Goal: Task Accomplishment & Management: Manage account settings

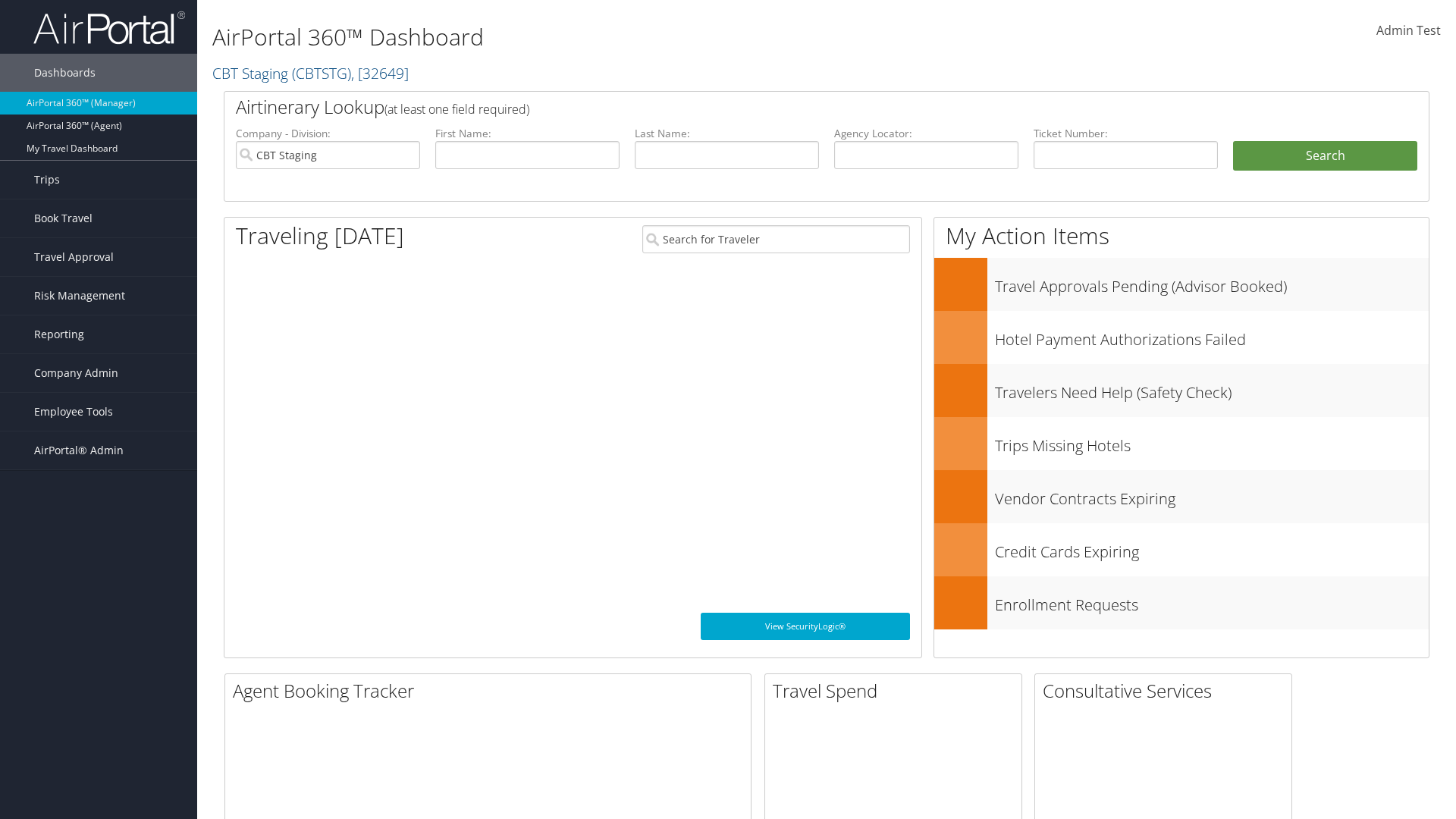
click at [98, 373] on span "Company Admin" at bounding box center [75, 372] width 84 height 38
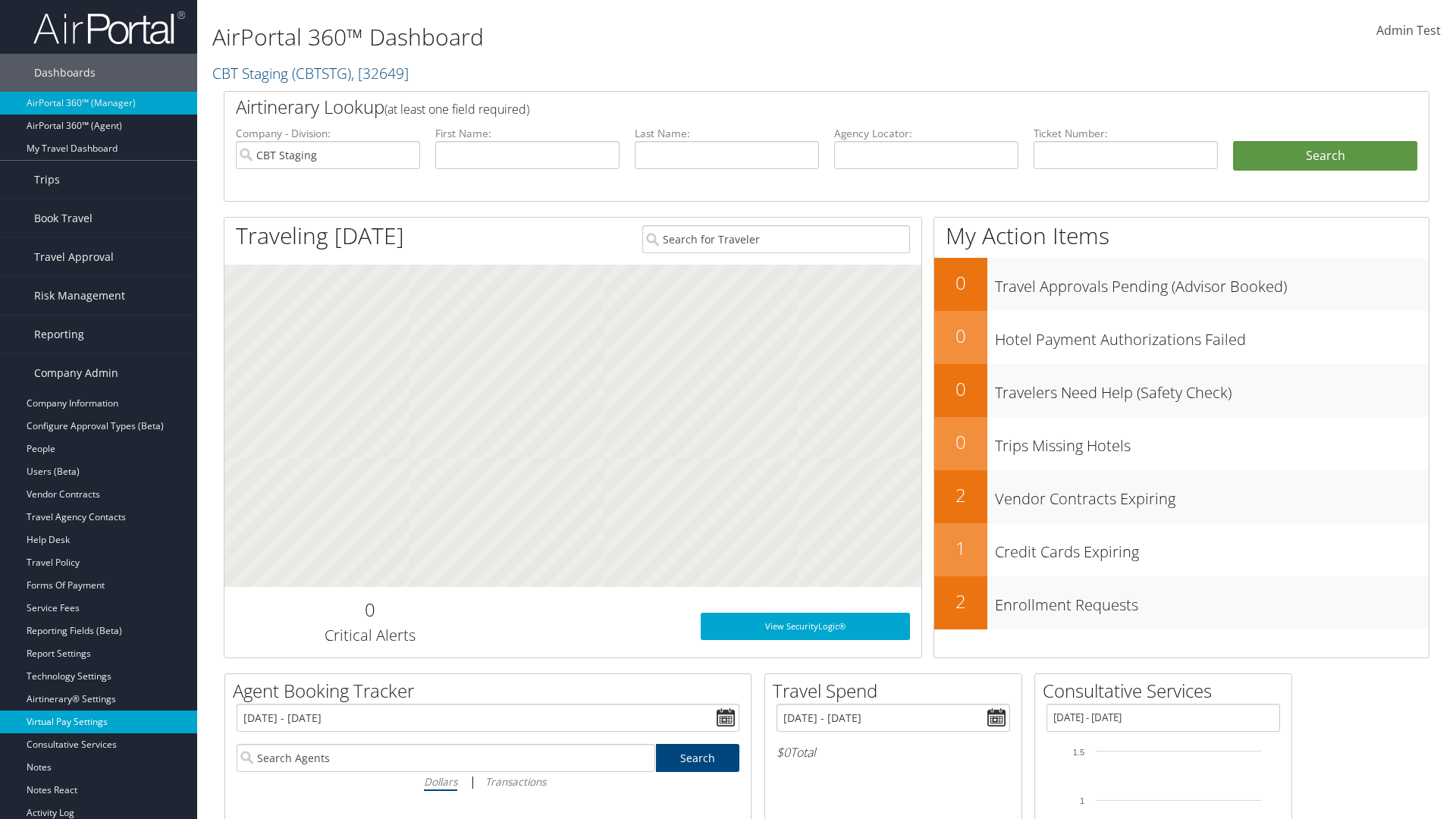
click at [98, 722] on link "Virtual Pay Settings" at bounding box center [98, 722] width 197 height 23
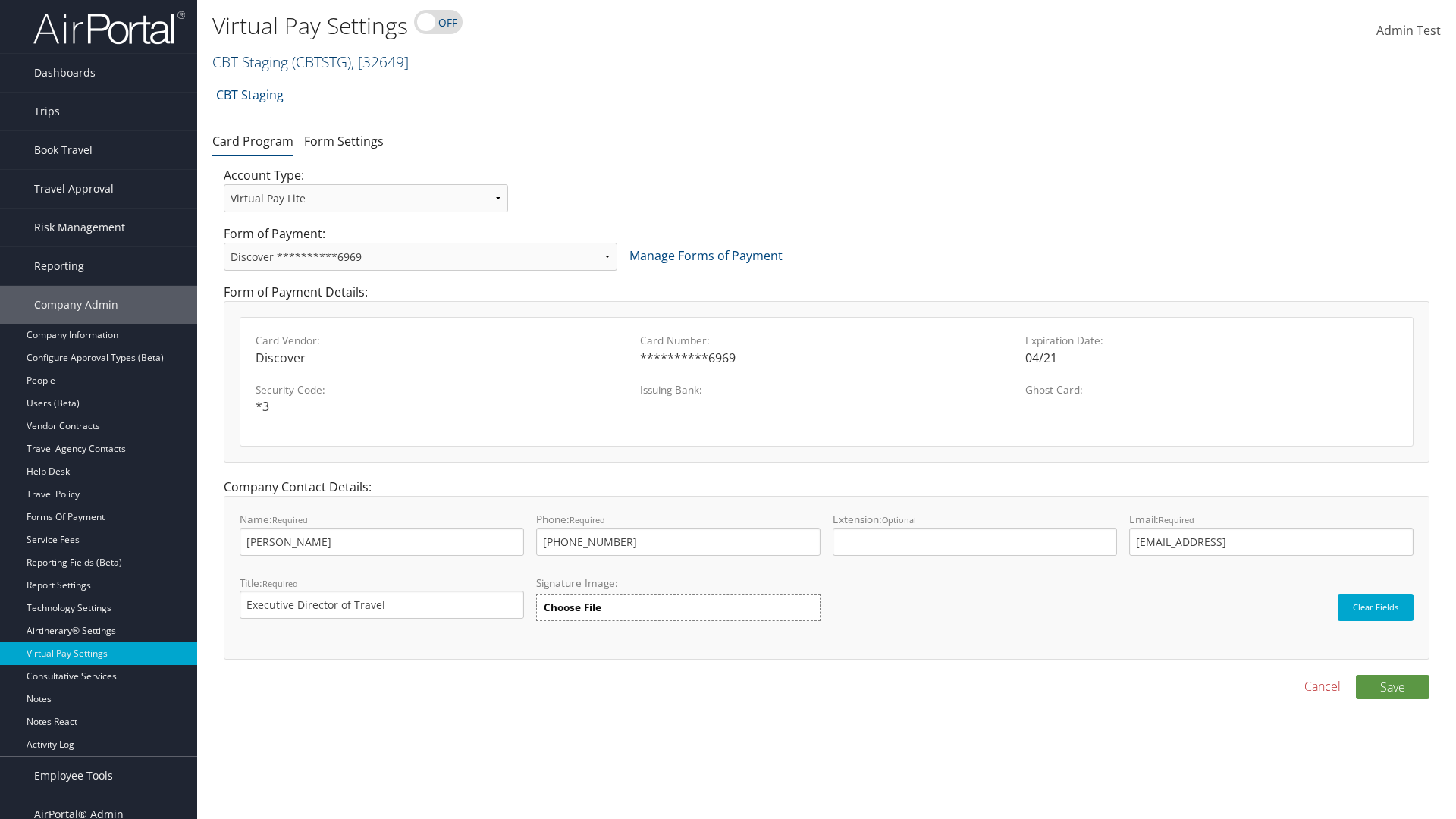
click at [250, 62] on link "CBT Staging ( CBTSTG ) , [ 32649 ]" at bounding box center [311, 62] width 196 height 20
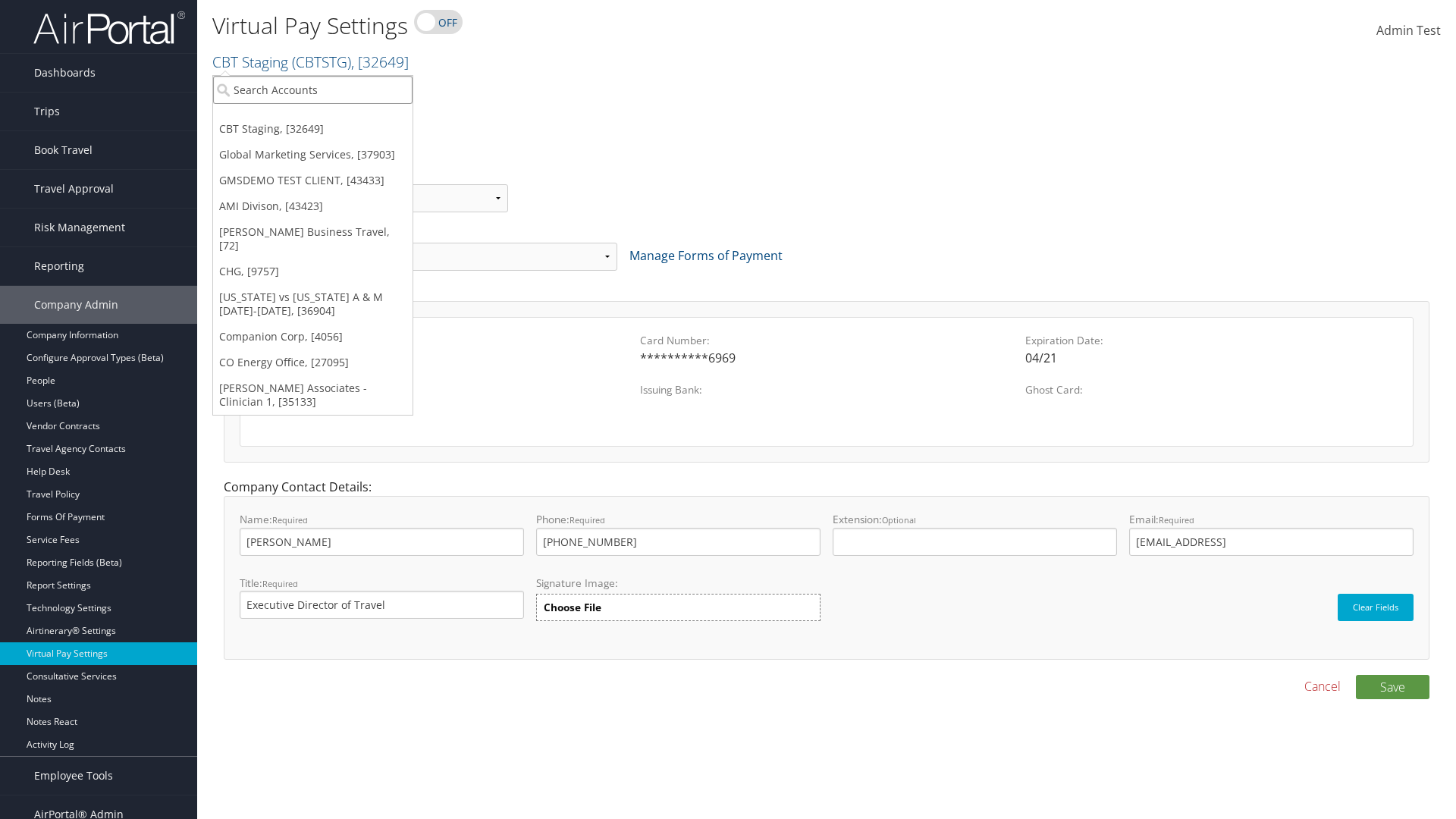
click at [313, 90] on input "search" at bounding box center [312, 90] width 199 height 28
type input "CBTSTG"
click at [313, 117] on div "CBT Staging (CBTSTG), [32649]" at bounding box center [313, 117] width 217 height 13
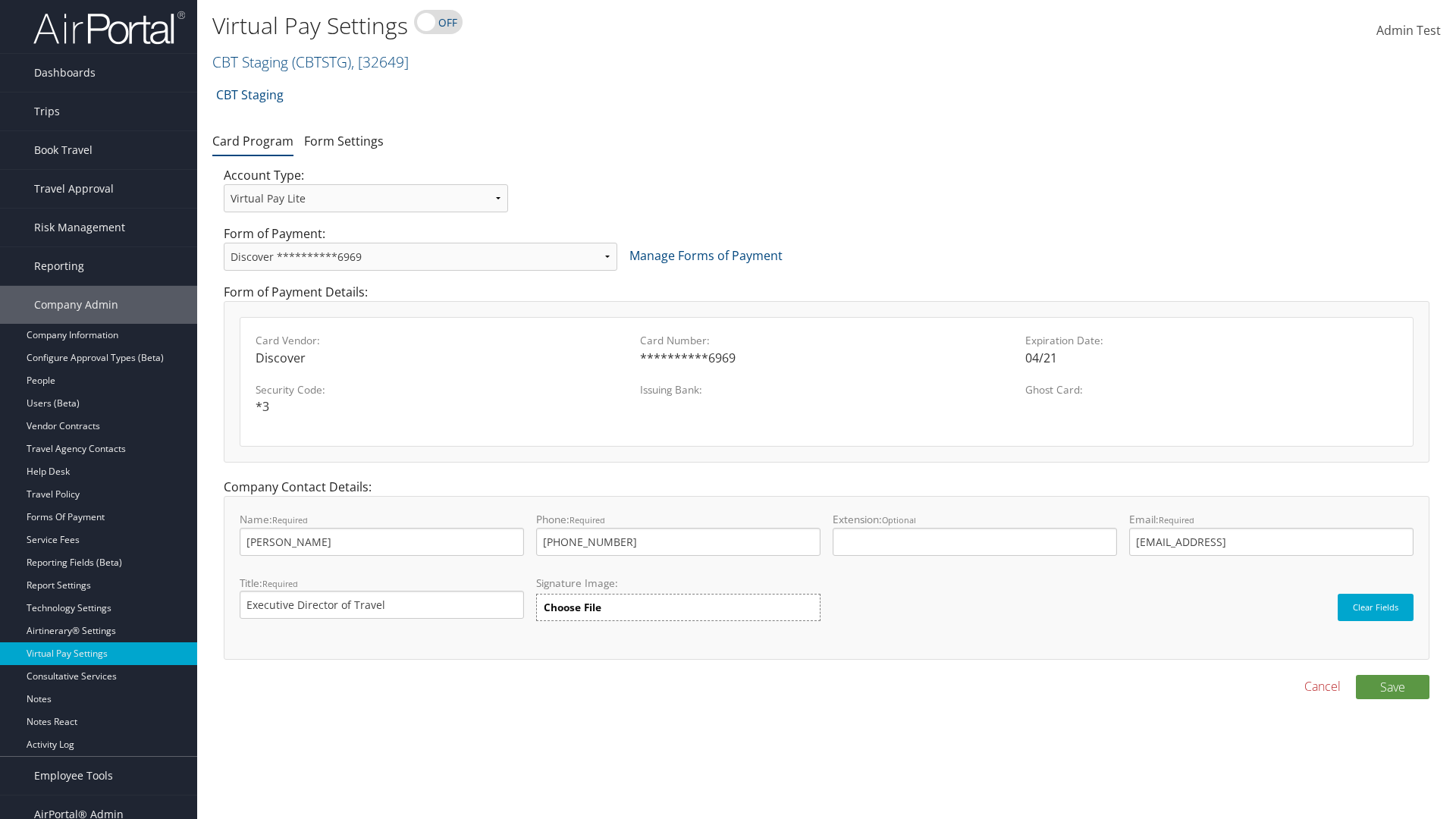
select select "new"
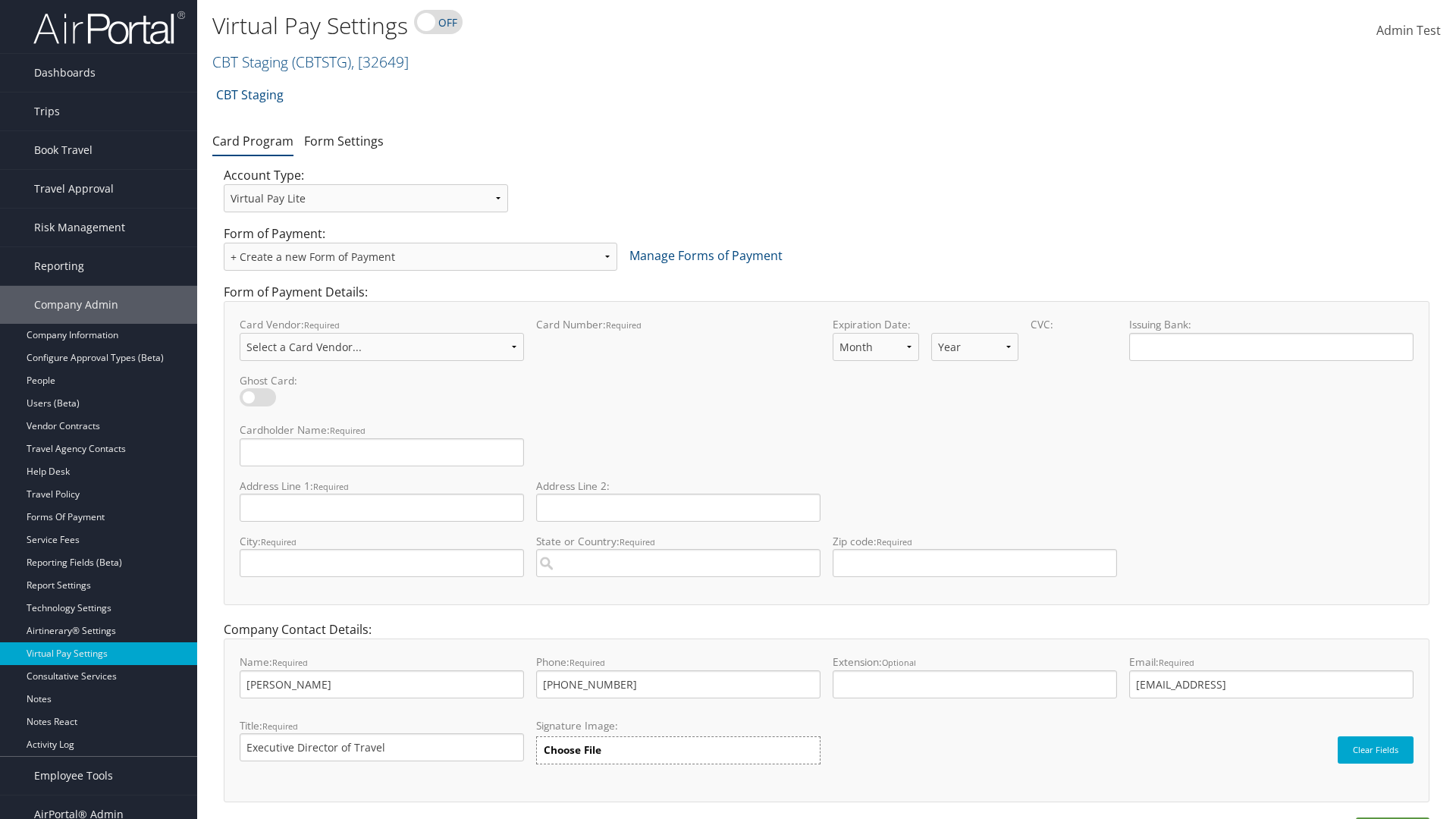
select select "VI"
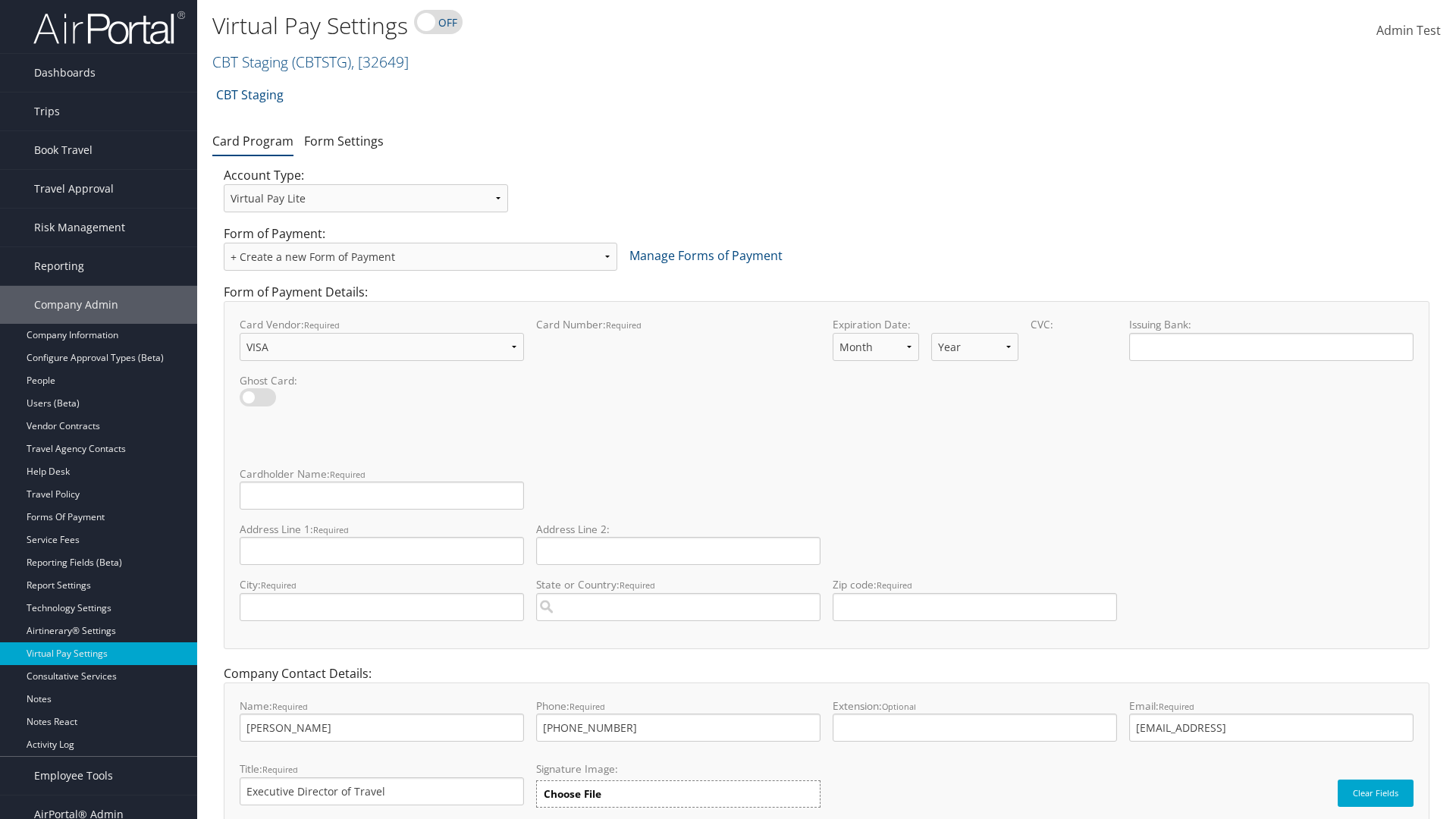
select select "11"
select select "35"
click at [381, 496] on input "Cardholder Name: required This field is required" at bounding box center [382, 495] width 285 height 28
type input "Auto Test"
click at [381, 550] on input "Address Line 1: required This field is required" at bounding box center [382, 550] width 285 height 28
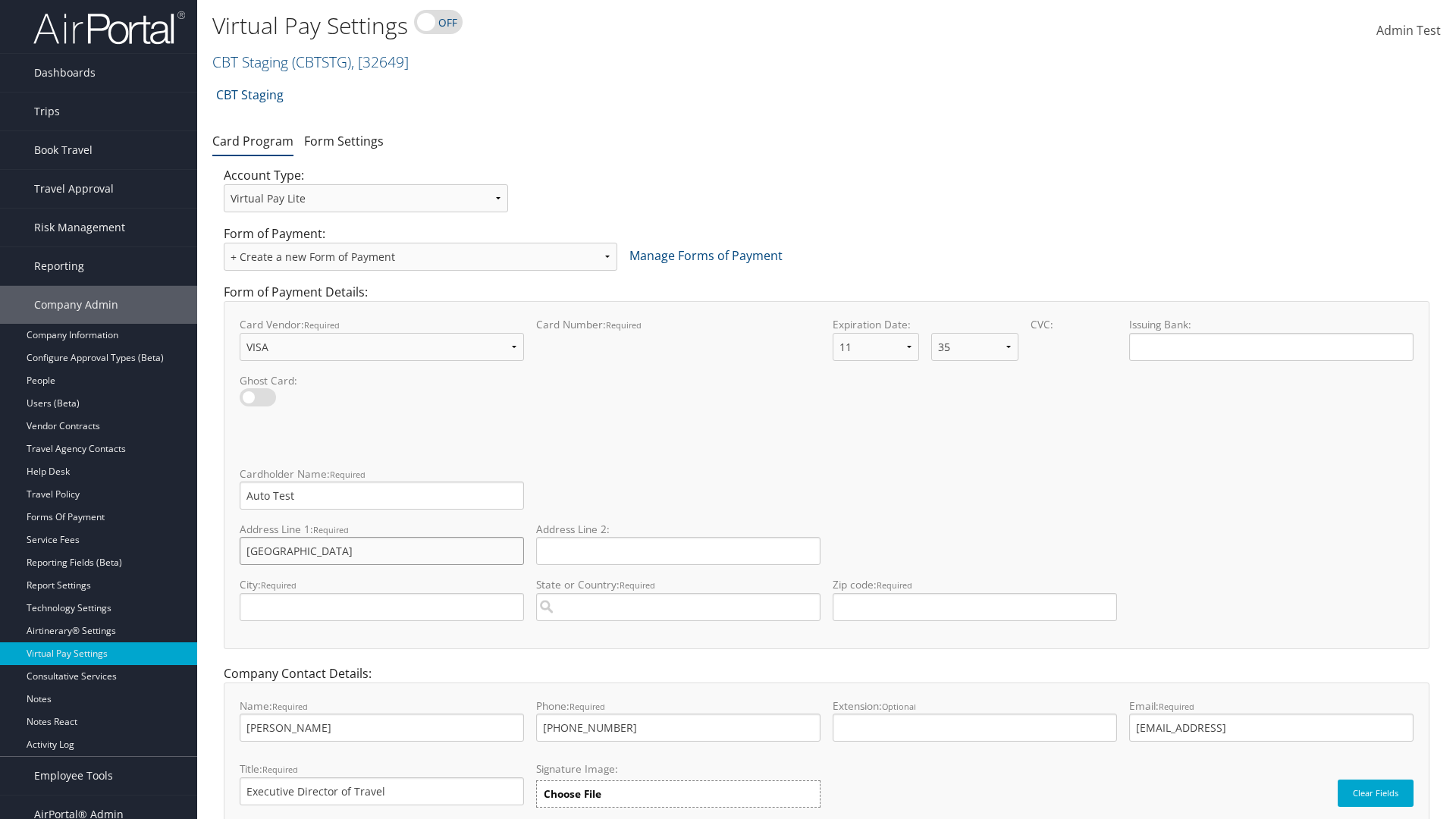
type input "Salt lake City"
click at [381, 606] on input "City: required This field is required" at bounding box center [382, 606] width 285 height 28
type input "SALt LAKE CITY"
click at [678, 606] on input "State or Country: required This field requires a suggested region." at bounding box center [678, 606] width 285 height 28
click at [678, 635] on div "United States of America (US)" at bounding box center [677, 636] width 278 height 15
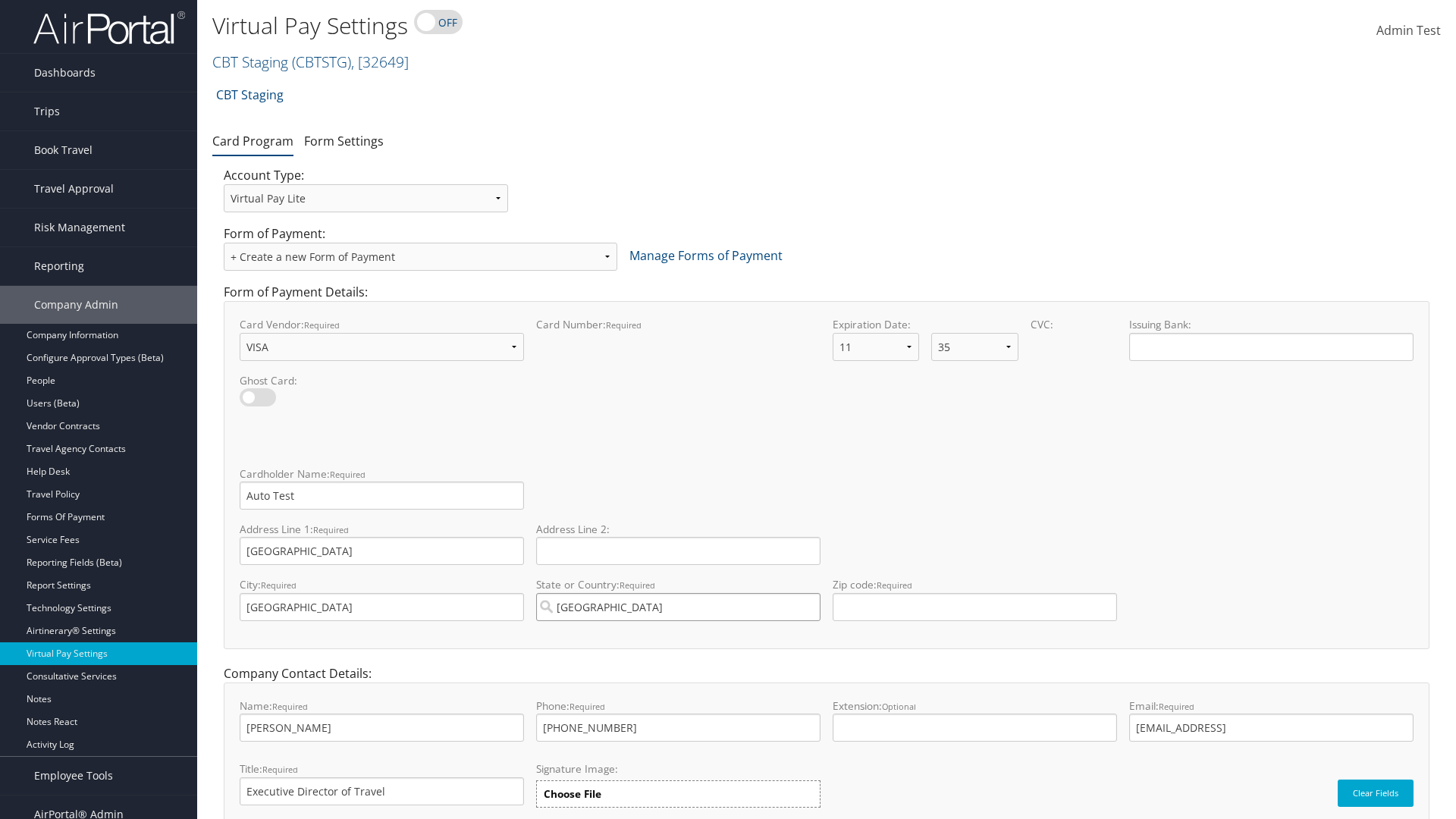
type input "United States of America"
click at [975, 606] on input "Zip code: required This field requires numbers" at bounding box center [975, 606] width 285 height 28
type input "84106"
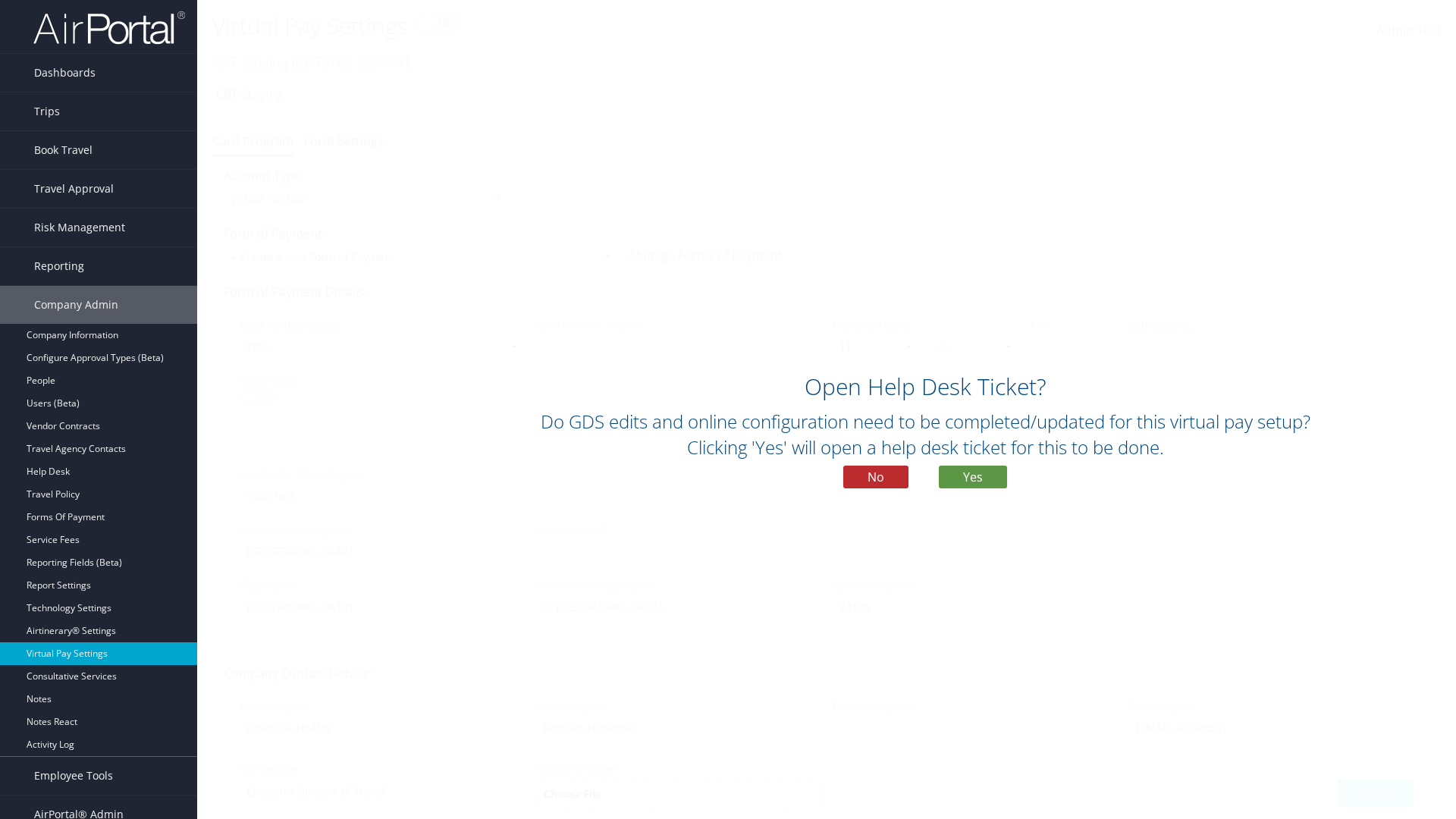
scroll to position [64, 0]
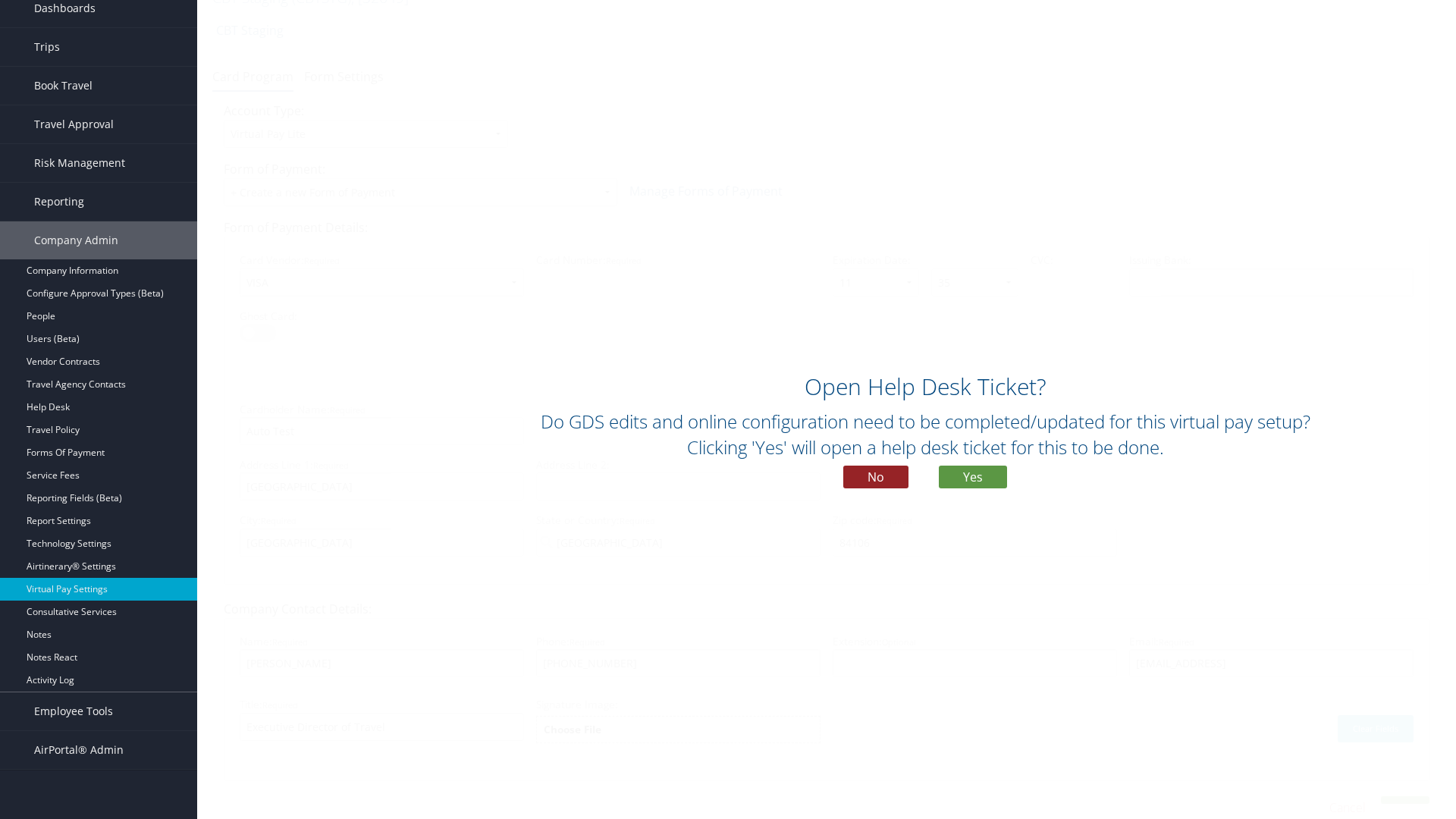
click at [876, 477] on button "No" at bounding box center [876, 477] width 65 height 23
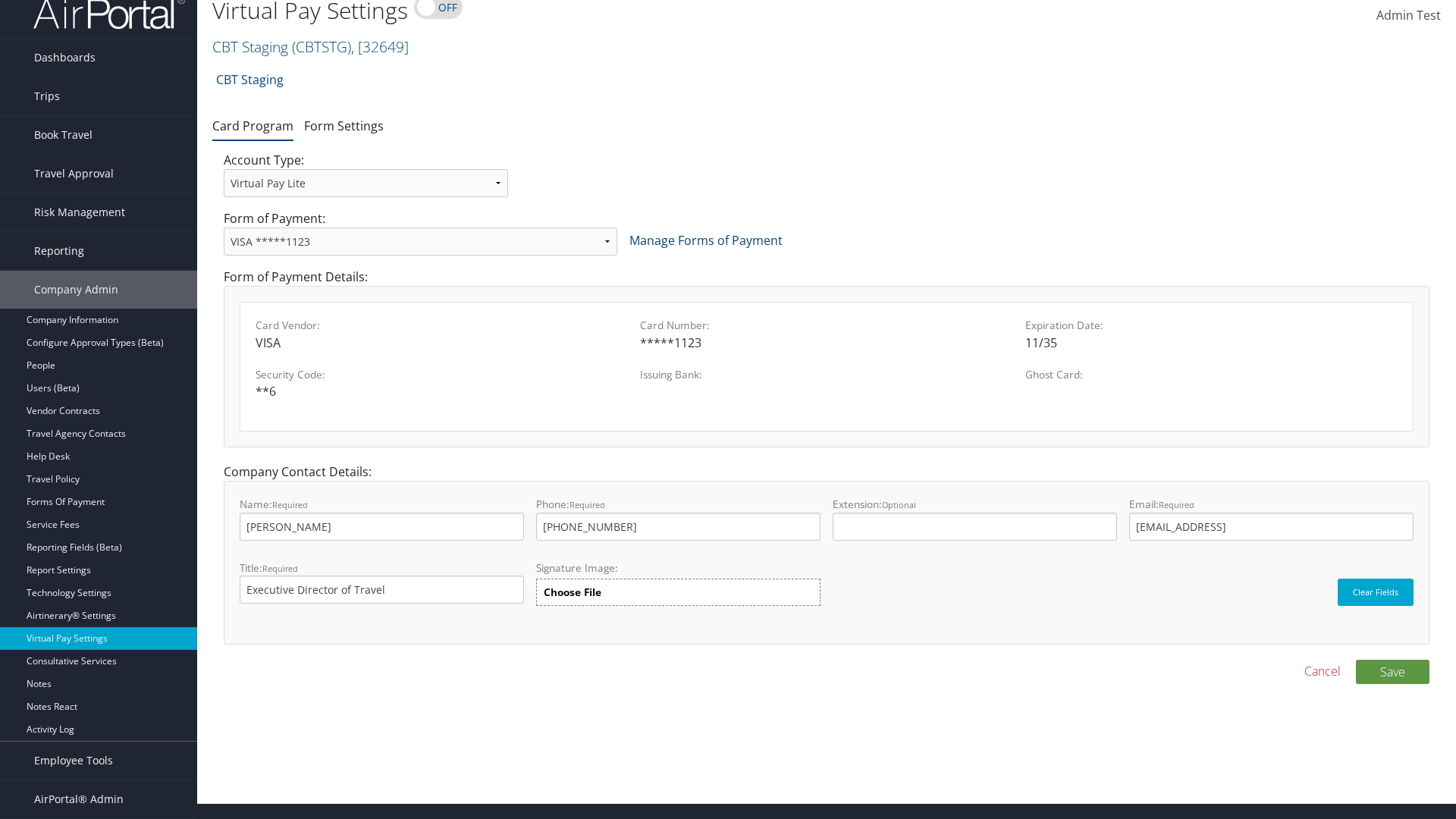
scroll to position [15, 0]
select select "13"
click at [1392, 671] on button "Save" at bounding box center [1392, 672] width 73 height 24
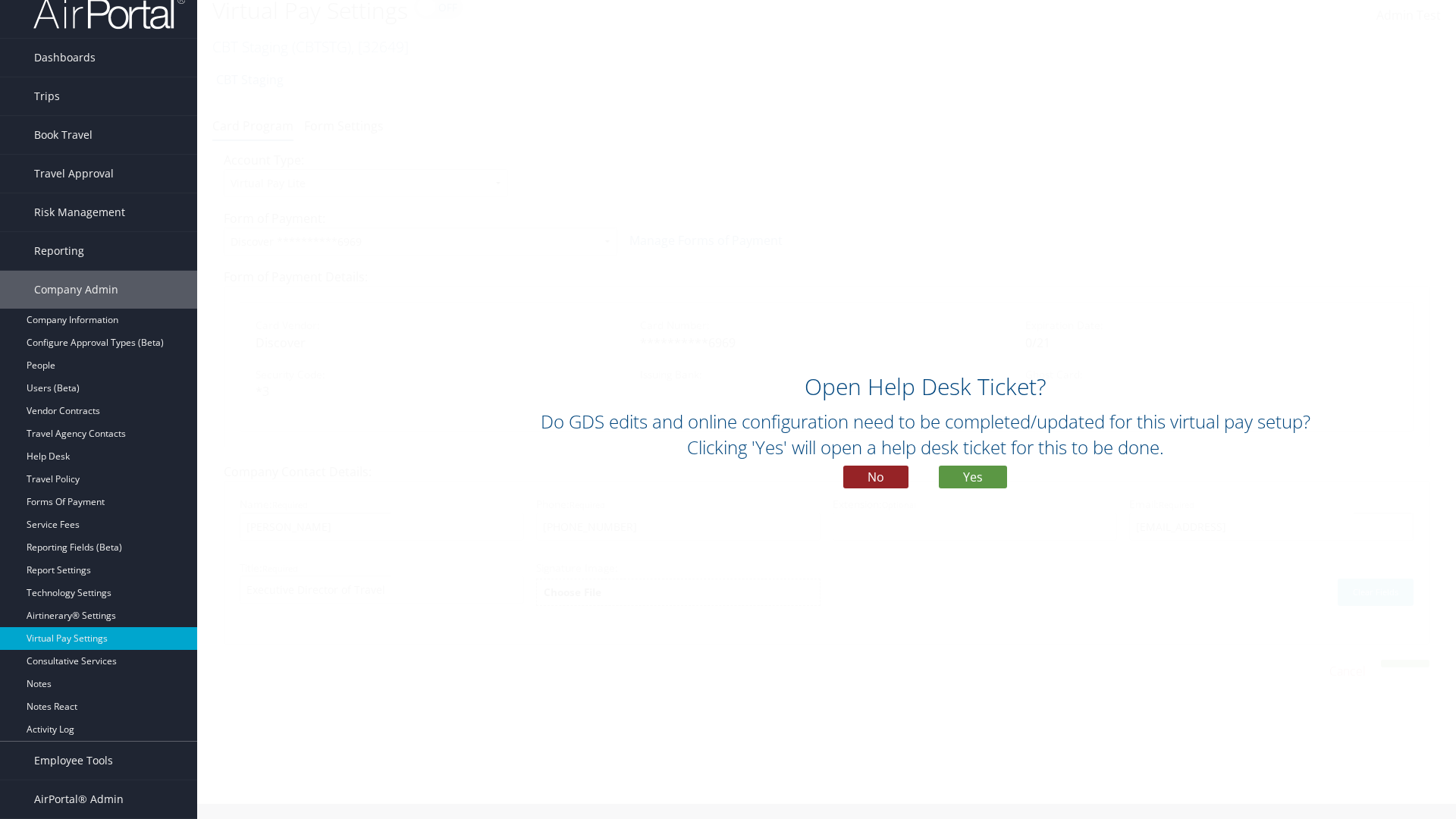
click at [876, 477] on button "No" at bounding box center [876, 477] width 65 height 23
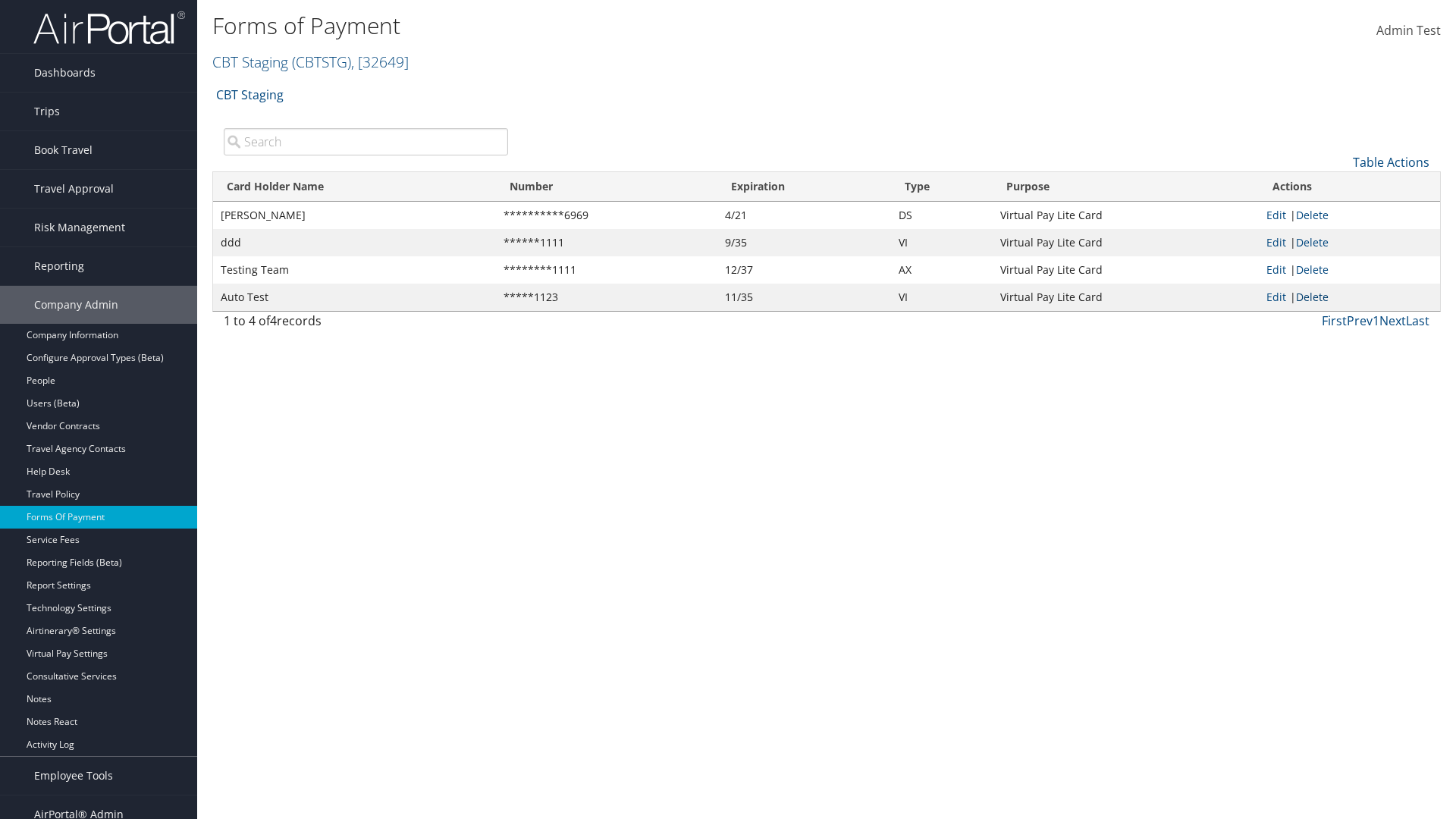
click at [1315, 296] on link "Delete" at bounding box center [1313, 296] width 33 height 14
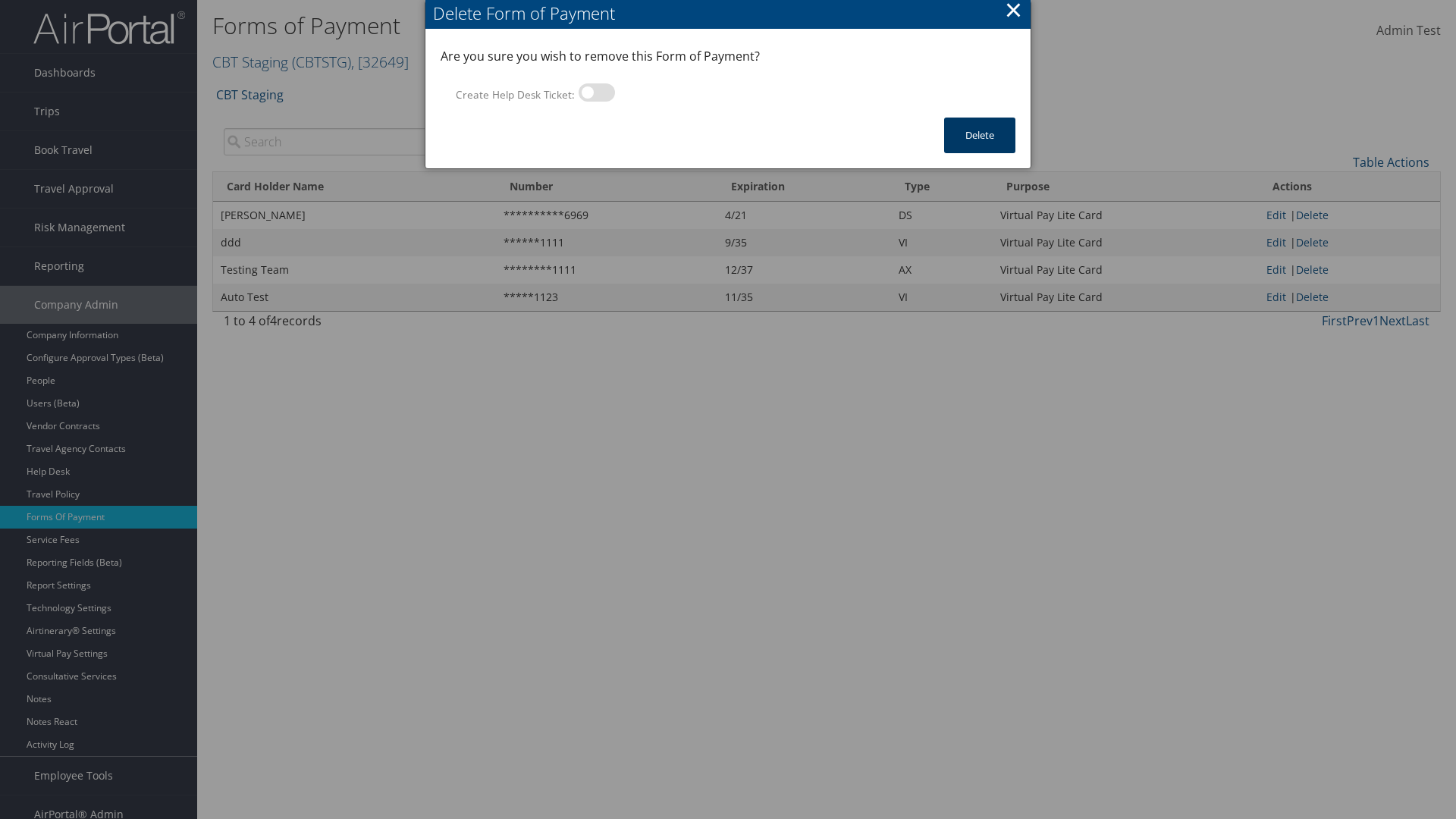
click at [980, 135] on button "Delete" at bounding box center [980, 135] width 71 height 36
